Goal: Task Accomplishment & Management: Complete application form

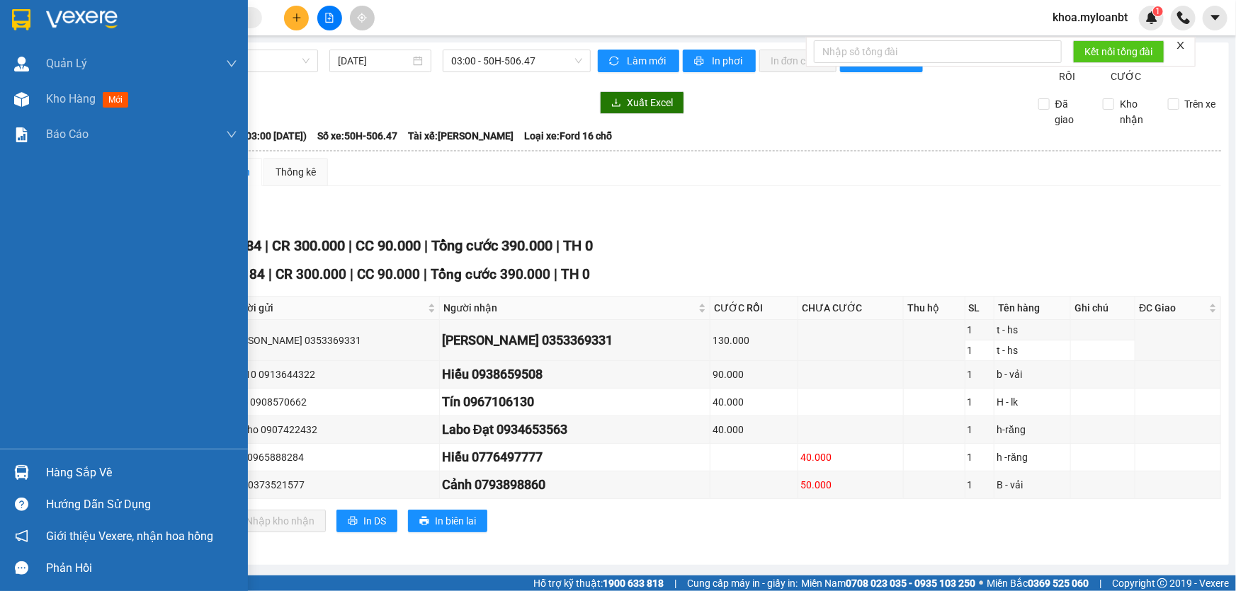
click at [18, 462] on div at bounding box center [21, 472] width 25 height 25
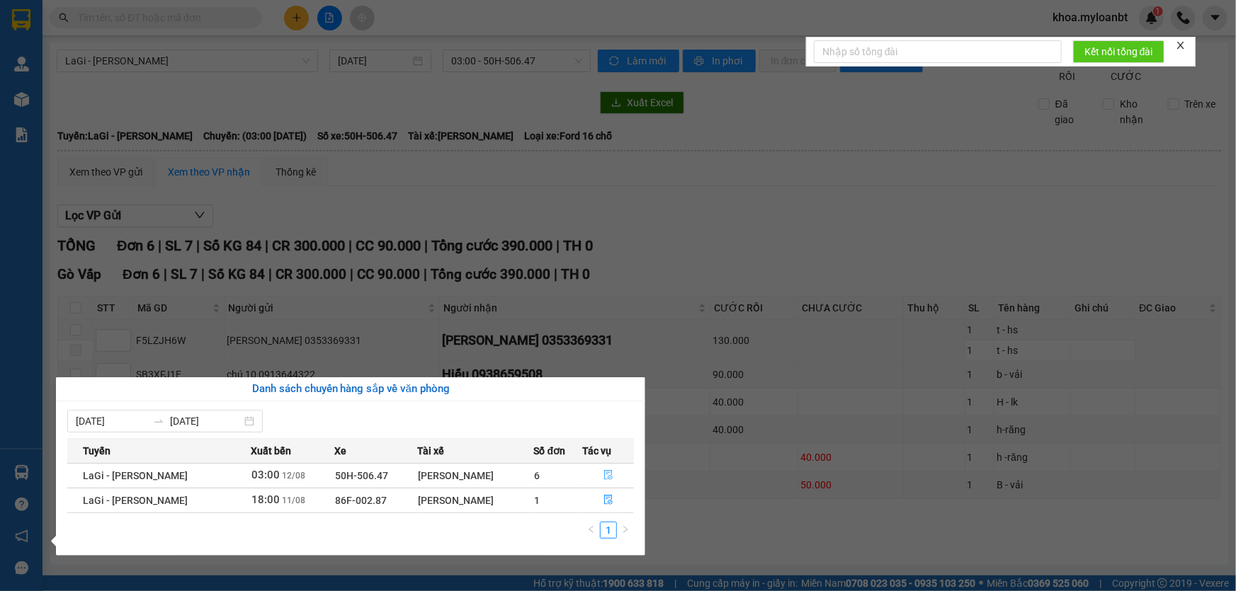
click at [618, 480] on button "button" at bounding box center [609, 476] width 50 height 23
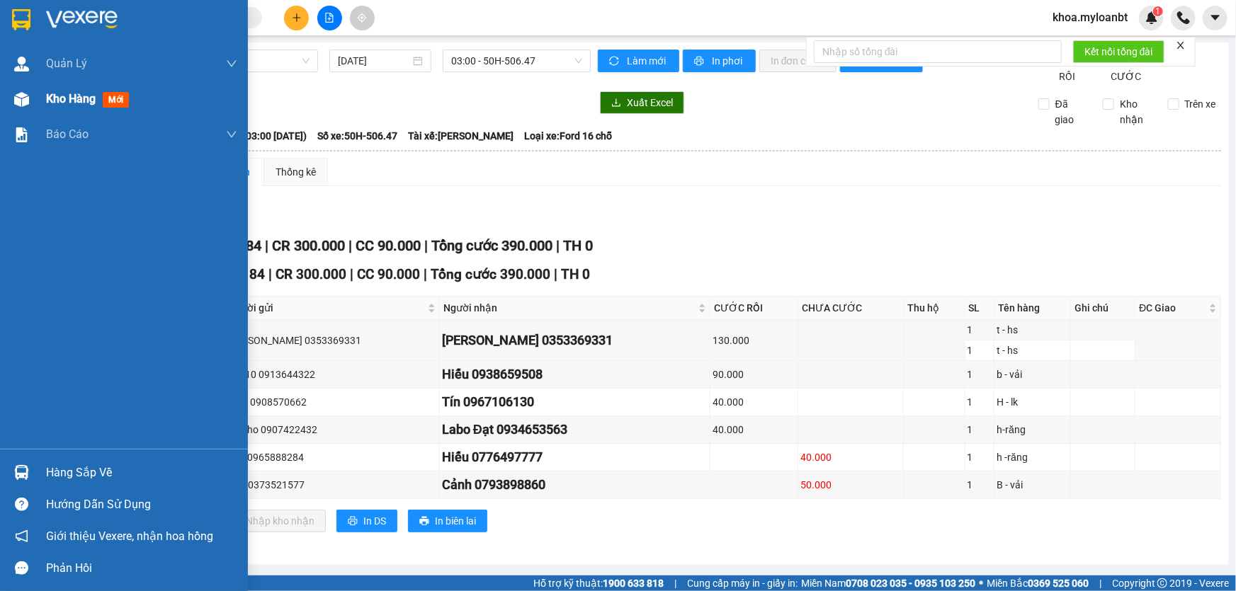
click at [32, 91] on div at bounding box center [21, 99] width 25 height 25
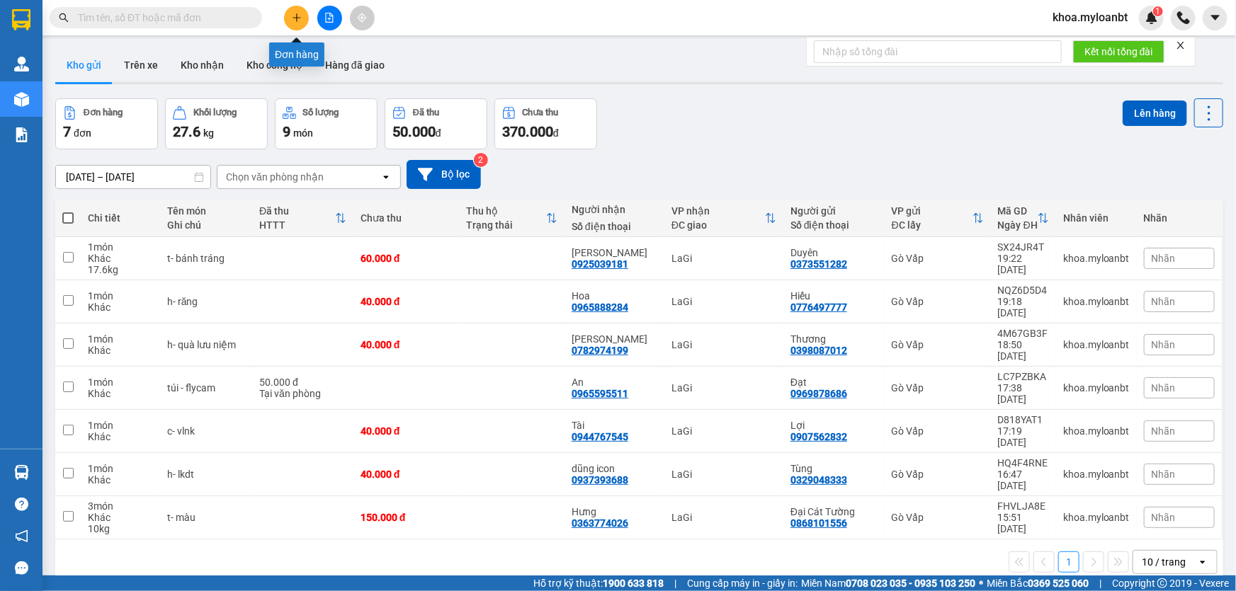
click at [288, 19] on button at bounding box center [296, 18] width 25 height 25
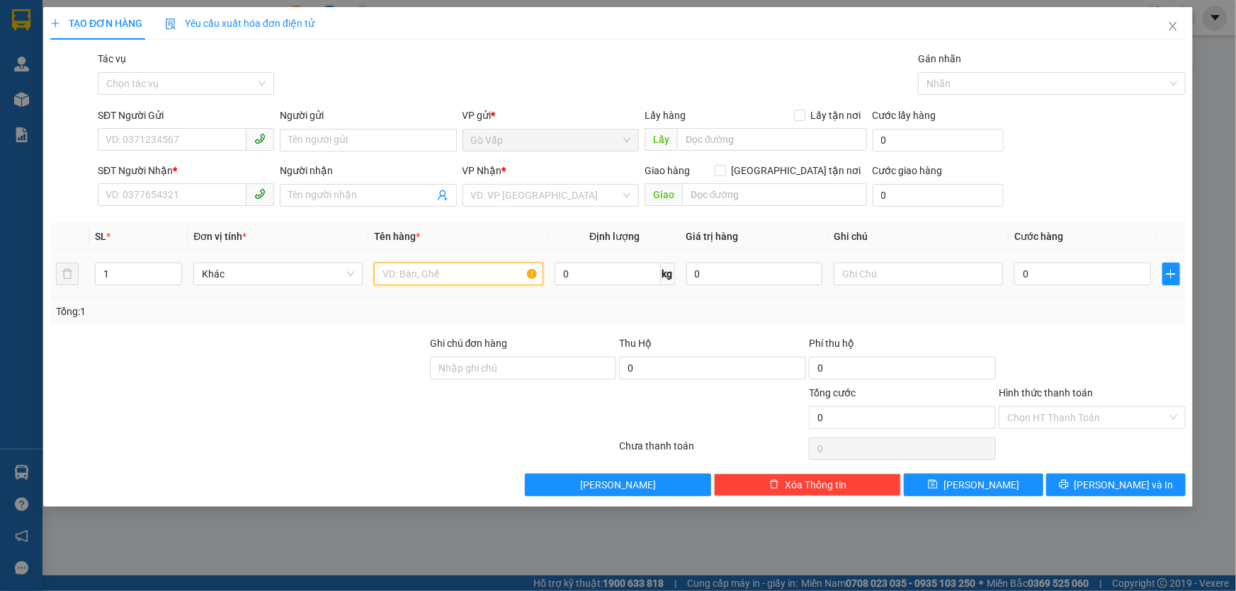
click at [503, 276] on input "text" at bounding box center [458, 274] width 169 height 23
type input "t- thịt"
click at [186, 129] on input "SĐT Người Gửi" at bounding box center [172, 139] width 149 height 23
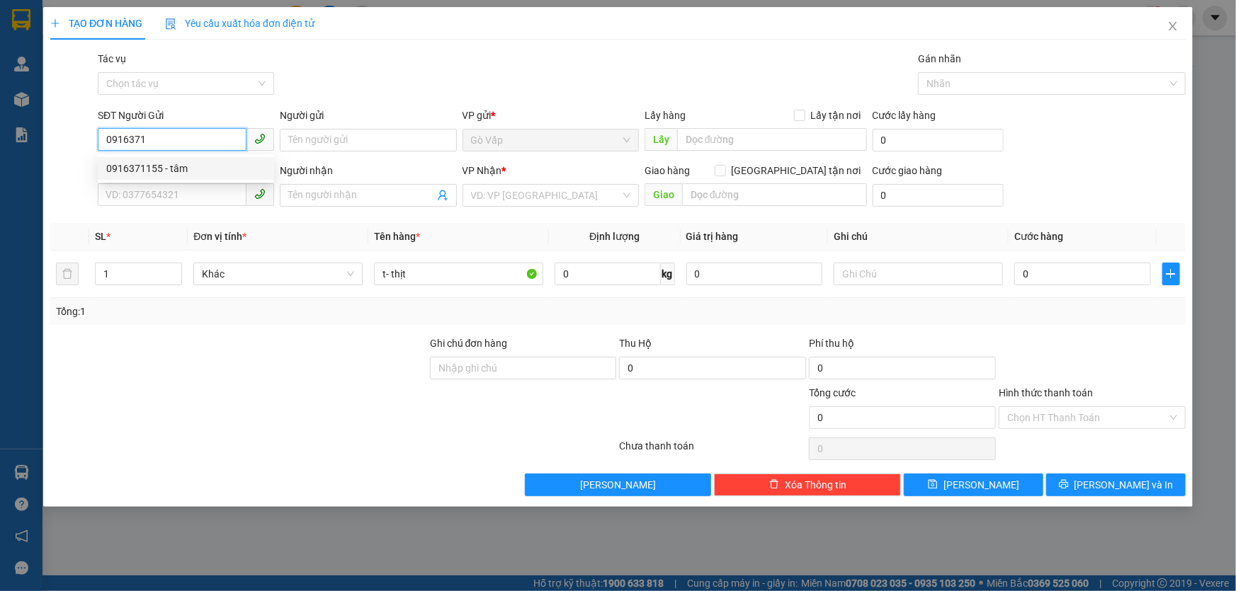
click at [196, 169] on div "0916371155 - tâm" at bounding box center [185, 169] width 159 height 16
type input "0916371155"
type input "tâm"
type input "0349693898"
type input "Hương"
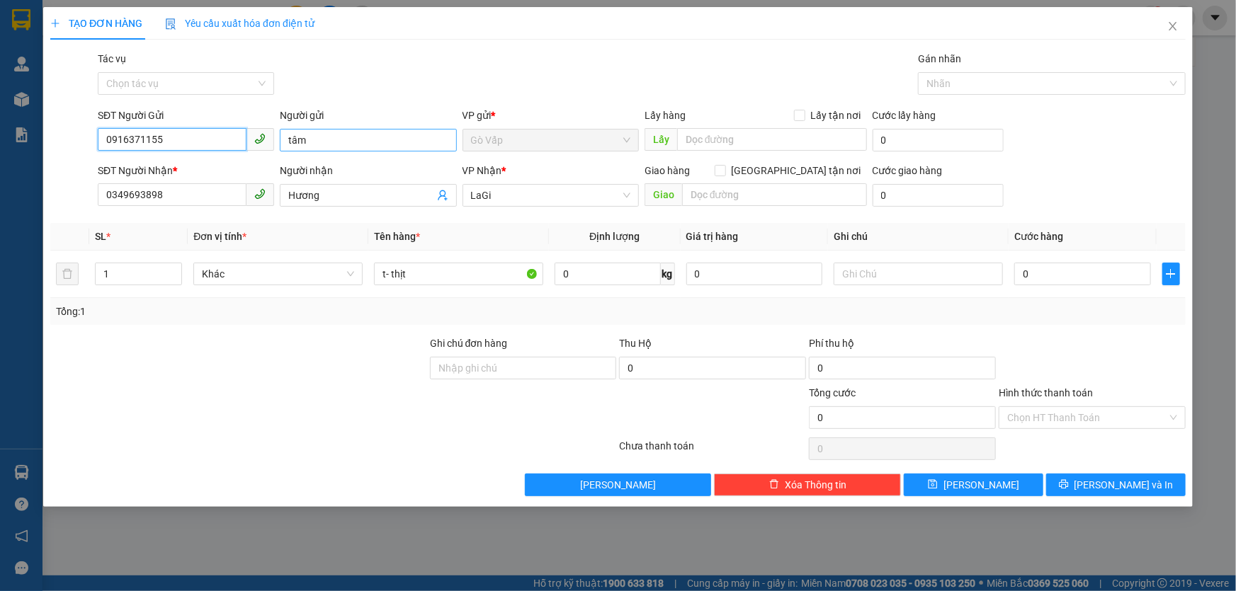
type input "0916371155"
click at [337, 144] on input "tâm" at bounding box center [368, 140] width 176 height 23
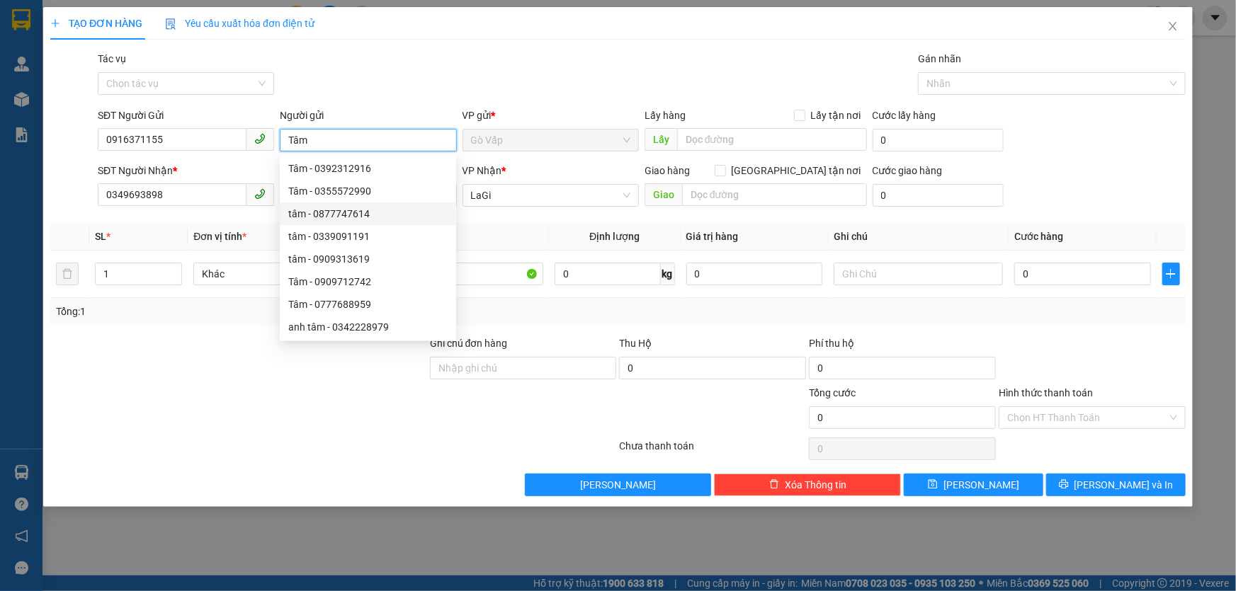
type input "Tâm"
click at [528, 220] on div "Transit Pickup Surcharge Ids Transit Deliver Surcharge Ids Transit Deliver Surc…" at bounding box center [618, 274] width 1136 height 446
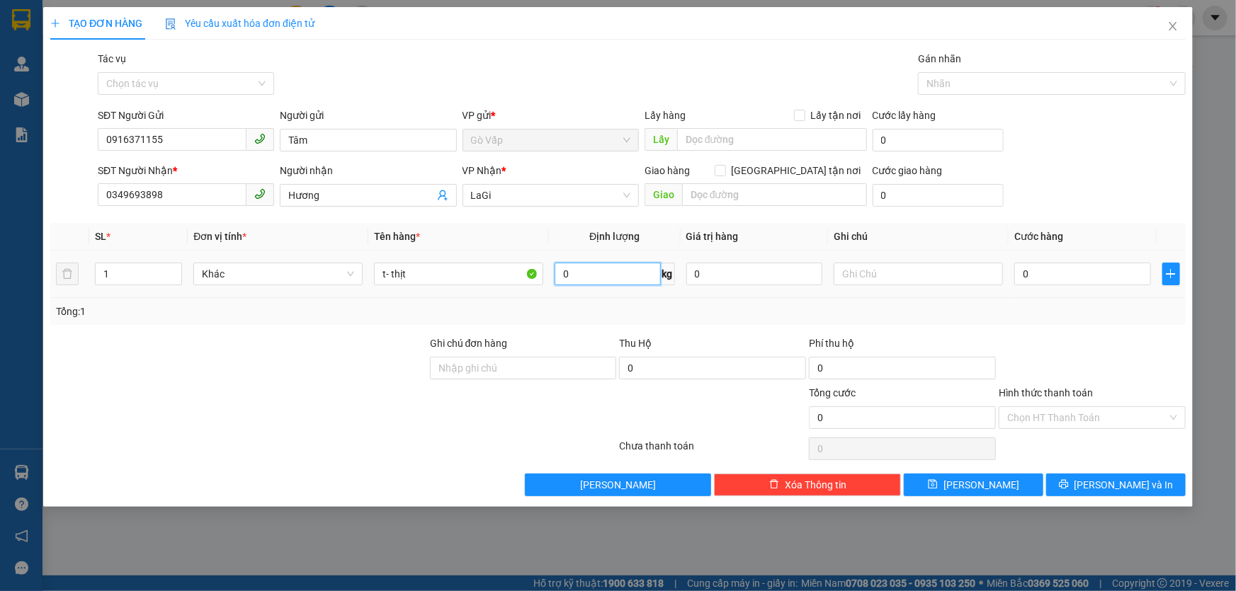
click at [618, 277] on input "0" at bounding box center [608, 274] width 106 height 23
type input "5.9"
click at [1065, 265] on input "0" at bounding box center [1082, 274] width 137 height 23
type input "5"
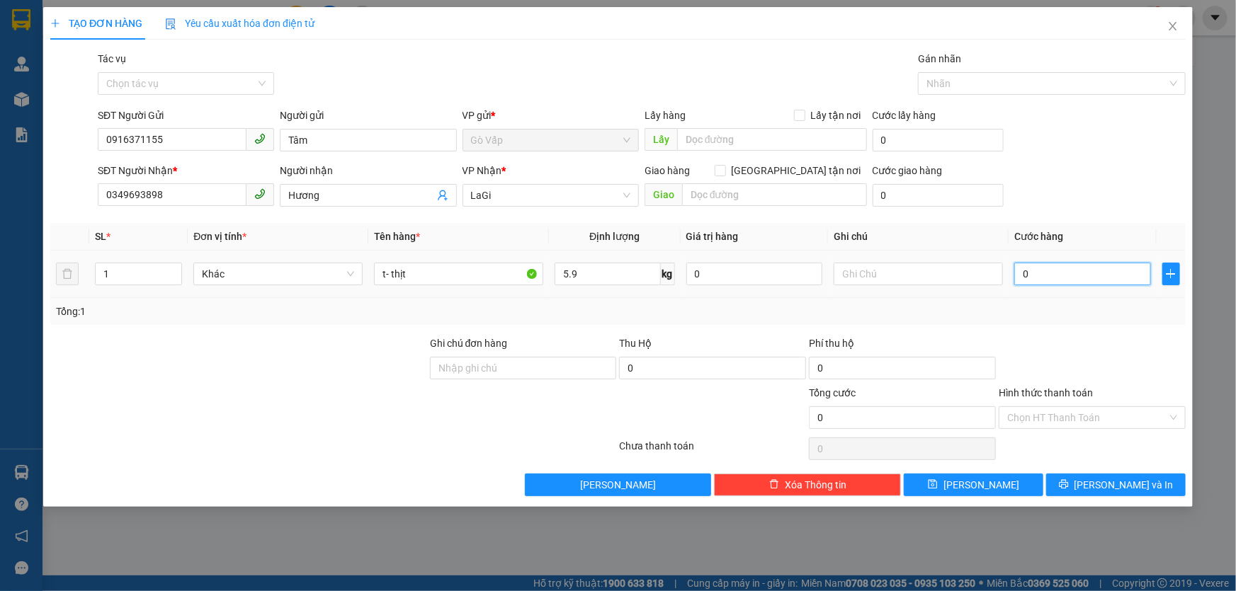
type input "5"
type input "50"
type input "50.000"
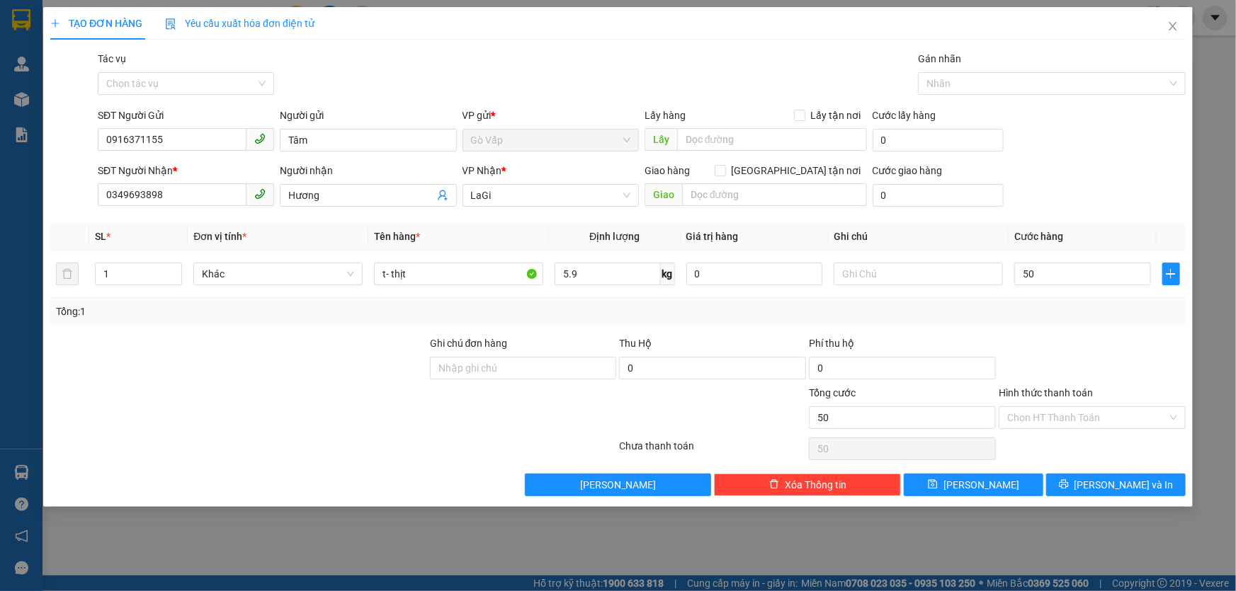
type input "50.000"
click at [1046, 327] on div "Transit Pickup Surcharge Ids Transit Deliver Surcharge Ids Transit Deliver Surc…" at bounding box center [618, 274] width 1136 height 446
click at [1107, 426] on input "Hình thức thanh toán" at bounding box center [1087, 417] width 160 height 21
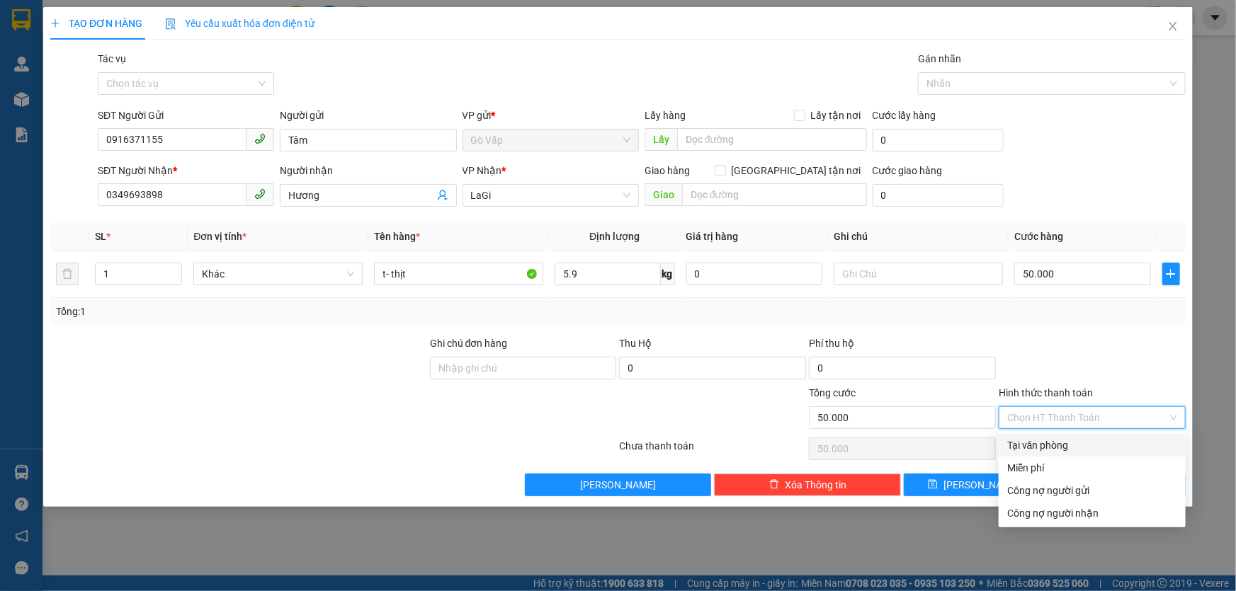
click at [1072, 446] on div "Tại văn phòng" at bounding box center [1092, 446] width 170 height 16
type input "0"
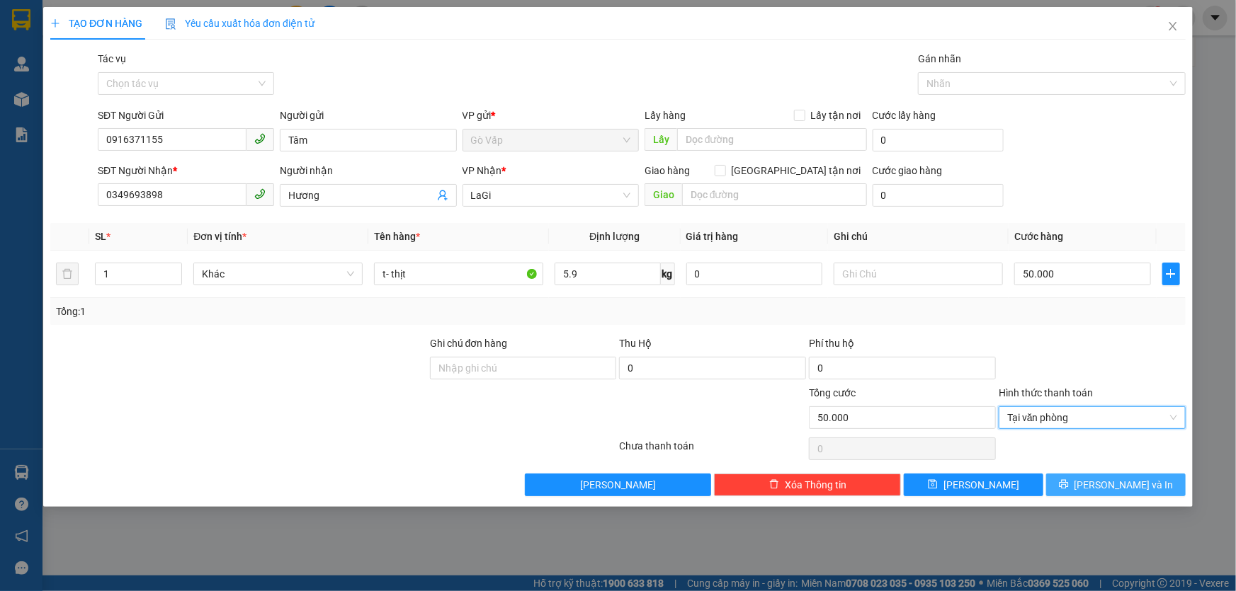
click at [1088, 475] on div "Transit Pickup Surcharge Ids Transit Deliver Surcharge Ids Transit Deliver Surc…" at bounding box center [618, 274] width 1136 height 446
click at [1068, 482] on icon "printer" at bounding box center [1063, 484] width 9 height 9
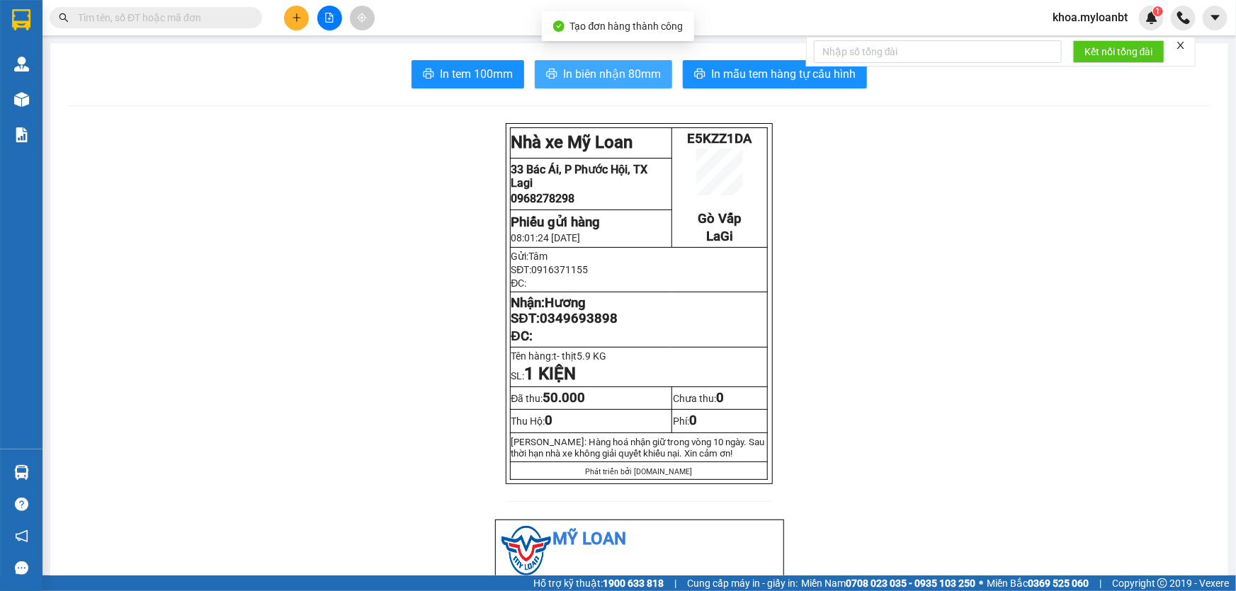
click at [617, 72] on span "In biên nhận 80mm" at bounding box center [612, 74] width 98 height 18
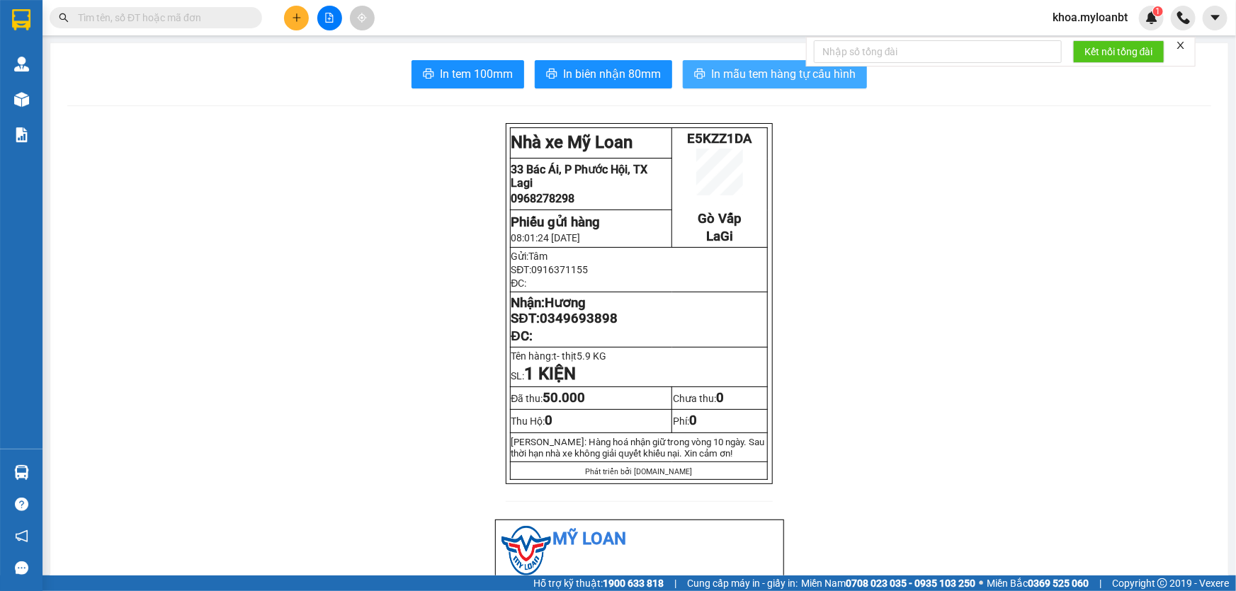
click at [748, 66] on span "In mẫu tem hàng tự cấu hình" at bounding box center [783, 74] width 145 height 18
